Goal: Find specific page/section

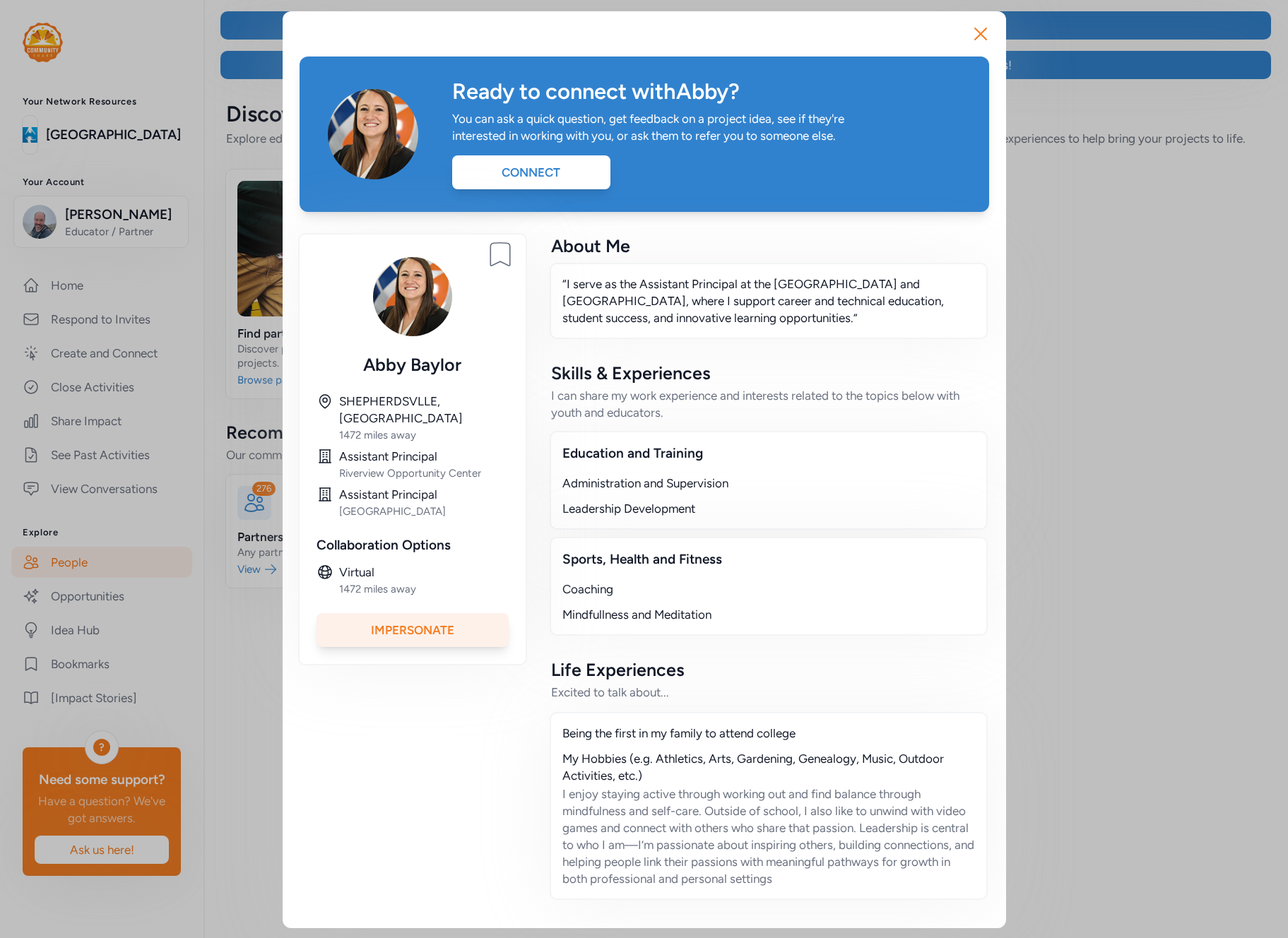
click at [430, 360] on div "[PERSON_NAME]" at bounding box center [413, 364] width 192 height 23
copy div "Baylor"
click at [72, 588] on div "Close Ready to connect with [PERSON_NAME] ? You can ask a quick question, get f…" at bounding box center [644, 470] width 1288 height 939
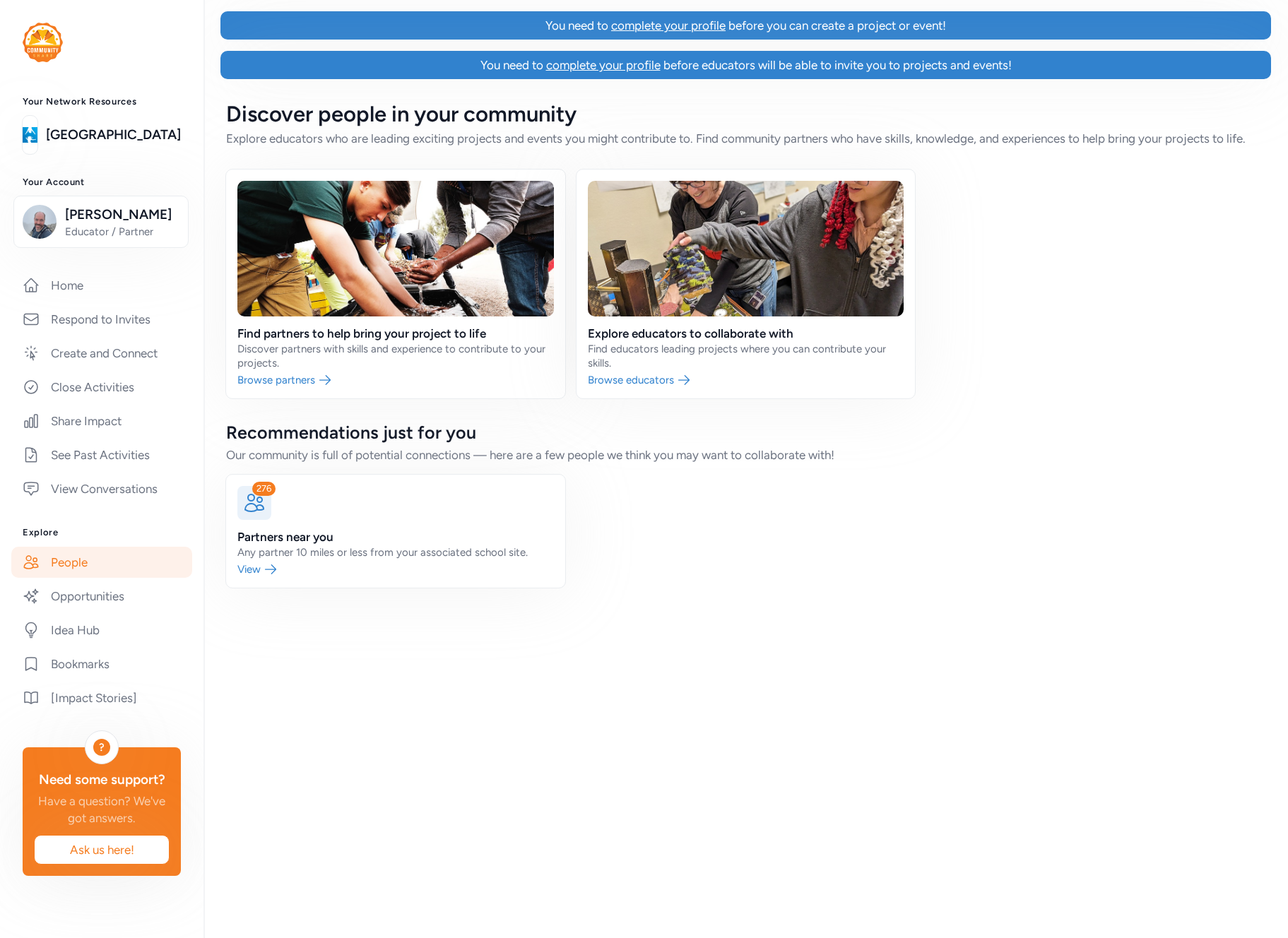
click at [106, 563] on link "People" at bounding box center [101, 562] width 181 height 31
click at [108, 561] on link "People" at bounding box center [101, 562] width 181 height 31
click at [457, 203] on link at bounding box center [396, 284] width 340 height 229
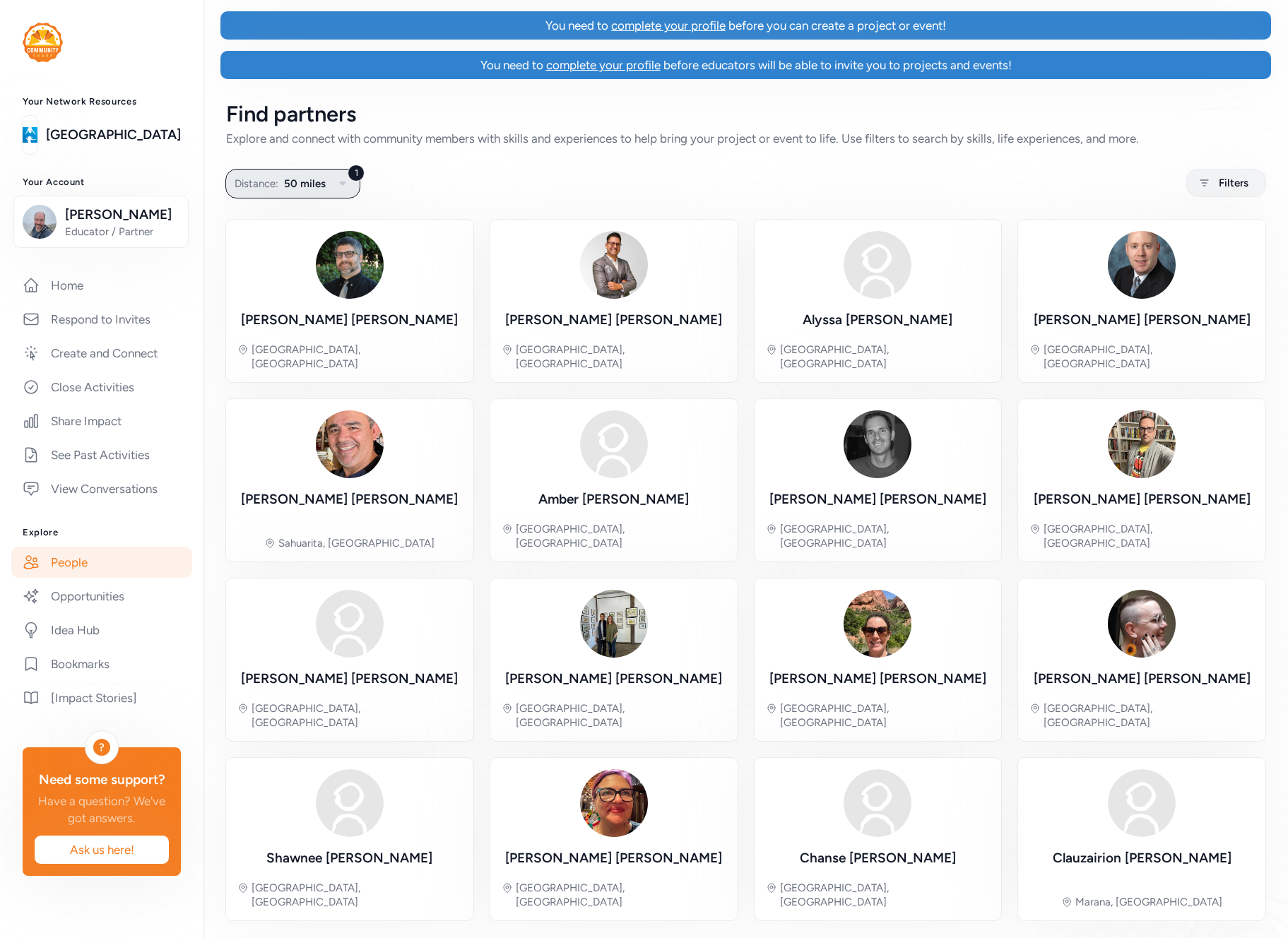
click at [328, 184] on button "1 Distance: 50 miles" at bounding box center [293, 184] width 135 height 30
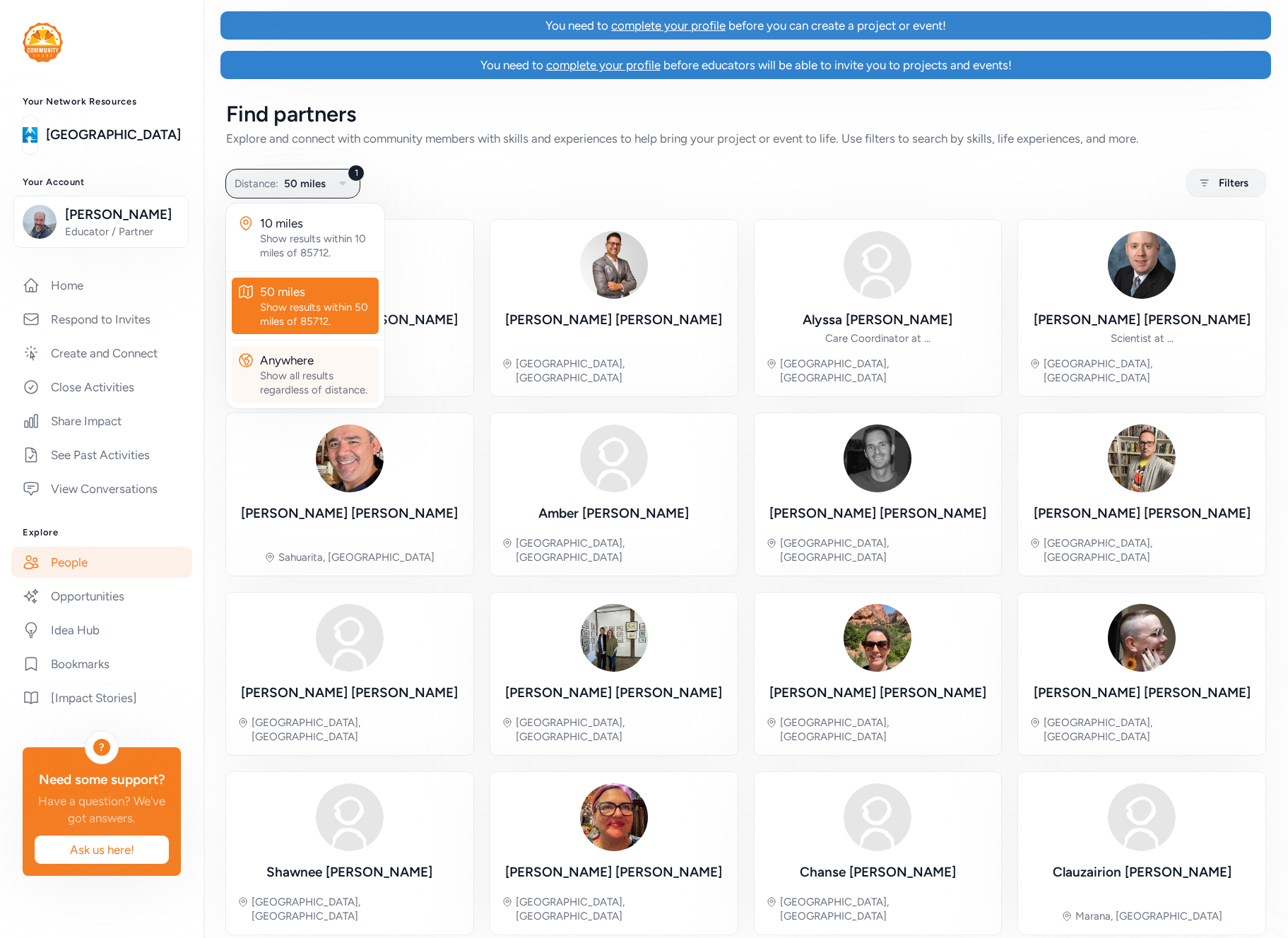
click at [291, 375] on div "Show all results regardless of distance." at bounding box center [316, 383] width 113 height 29
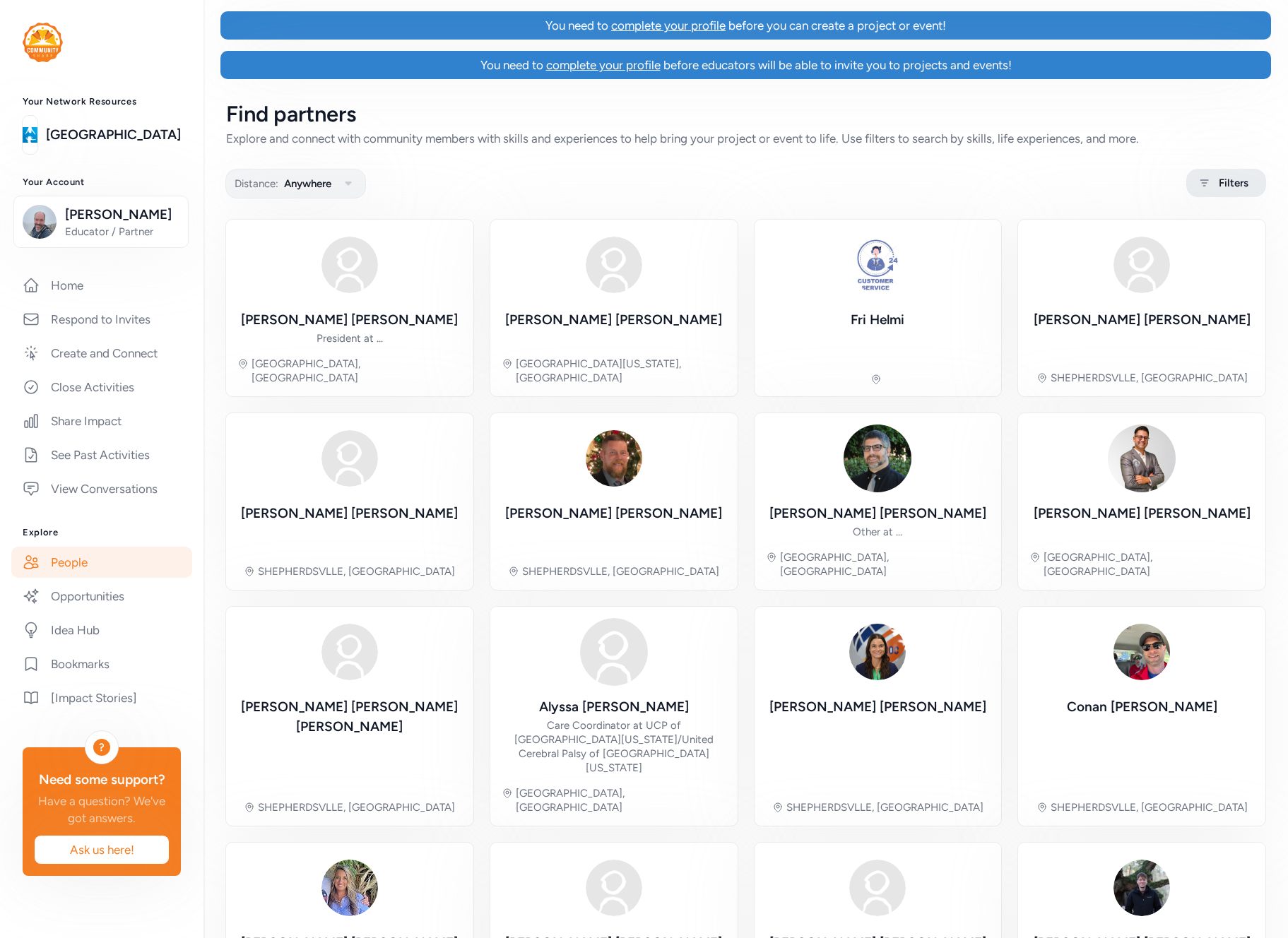
click at [1218, 181] on div "Filters" at bounding box center [1226, 183] width 80 height 29
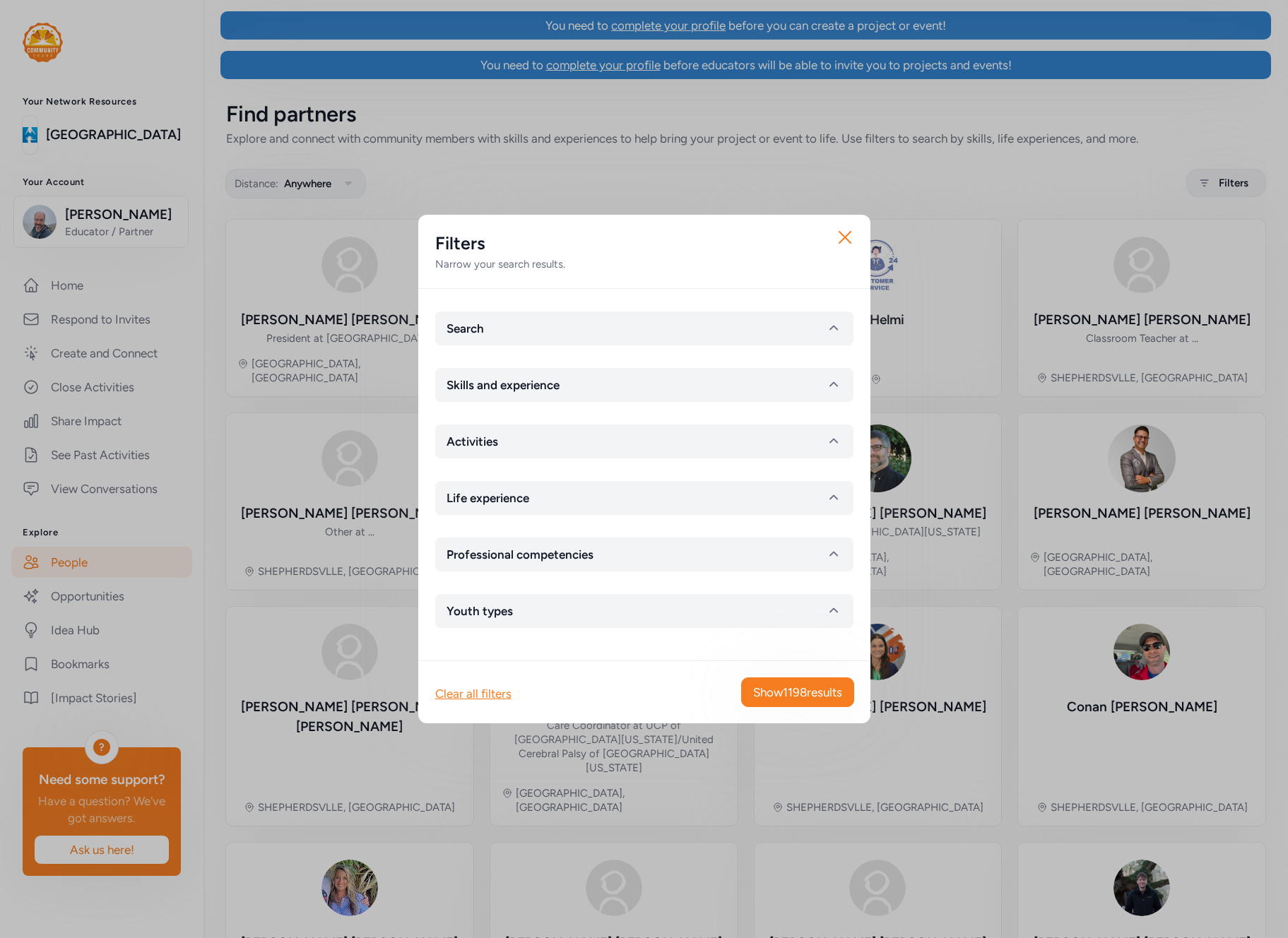
click at [515, 306] on div "Search Skills and experience Activities Life experience Professional competenci…" at bounding box center [645, 475] width 452 height 372
click at [515, 332] on button "Search" at bounding box center [645, 329] width 419 height 34
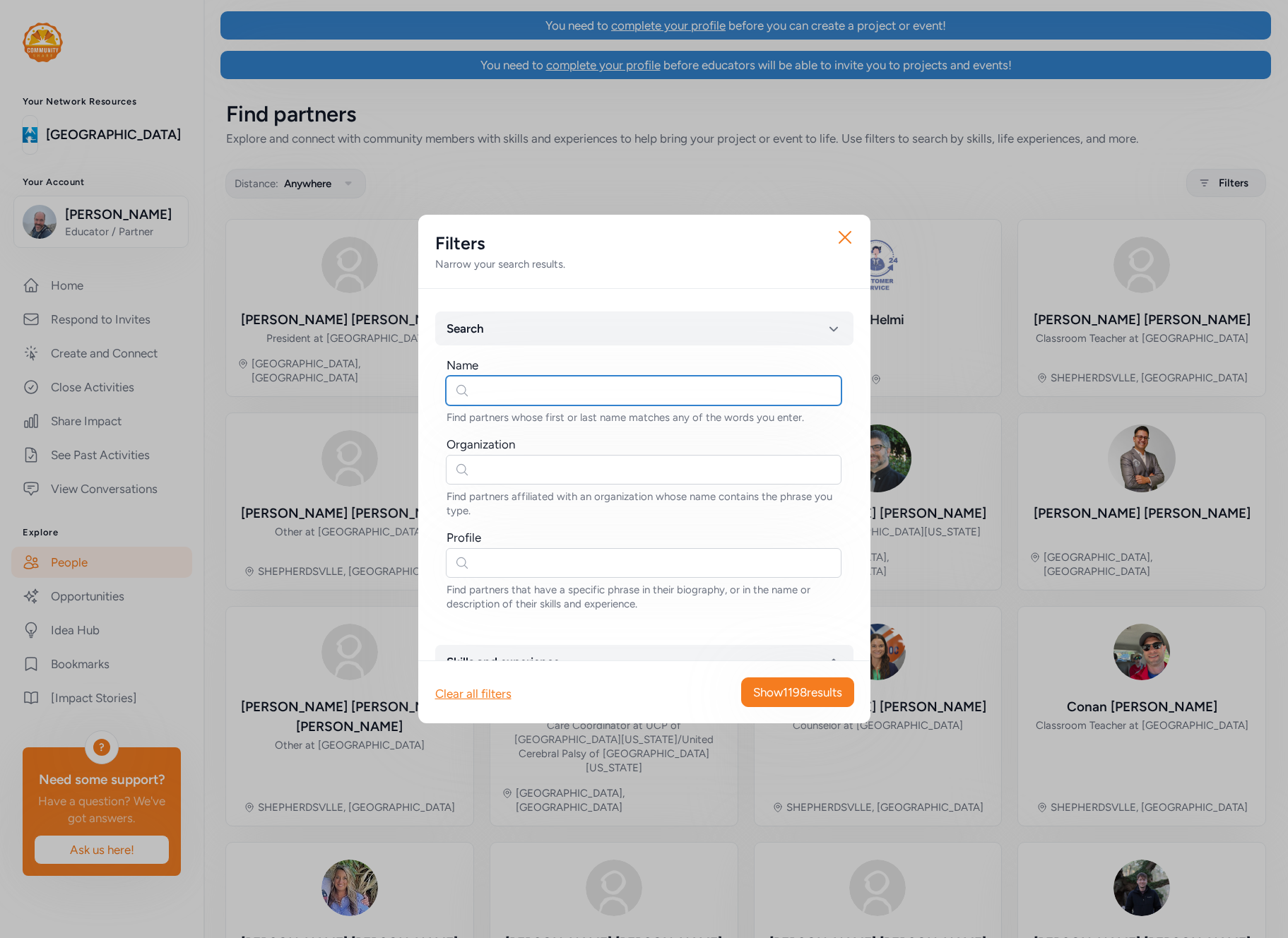
click at [519, 389] on input "text" at bounding box center [643, 391] width 396 height 30
paste input "Baylor"
type input "Baylor"
click at [799, 697] on span "Show 0 results" at bounding box center [806, 692] width 72 height 17
